Goal: Find specific page/section: Find specific page/section

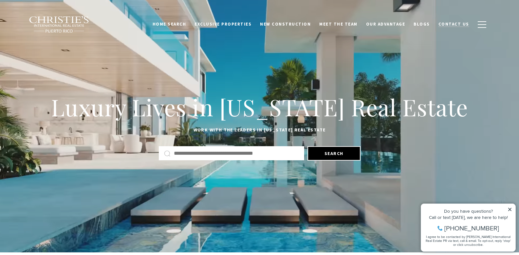
click at [459, 24] on span "Contact Us" at bounding box center [454, 24] width 31 height 6
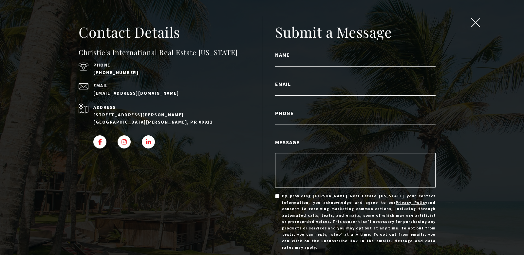
click at [473, 21] on span "close modal" at bounding box center [476, 22] width 9 height 9
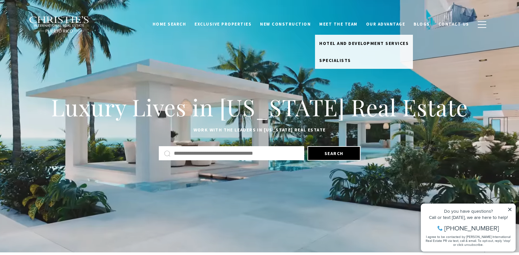
click at [354, 22] on link "Meet the Team" at bounding box center [338, 24] width 47 height 12
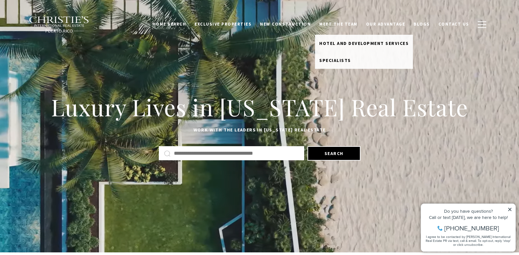
click at [337, 23] on link "Meet the Team" at bounding box center [338, 24] width 47 height 12
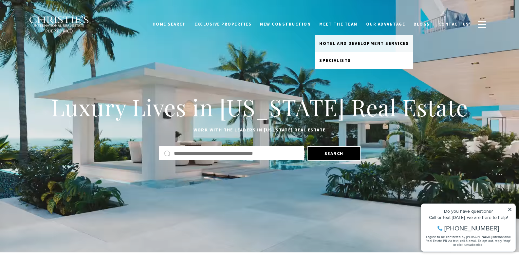
click at [345, 62] on span "Specialists" at bounding box center [335, 60] width 32 height 6
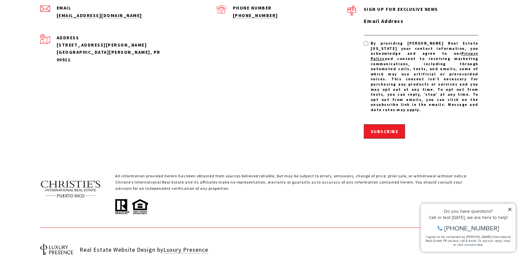
scroll to position [1894, 0]
